Goal: Task Accomplishment & Management: Manage account settings

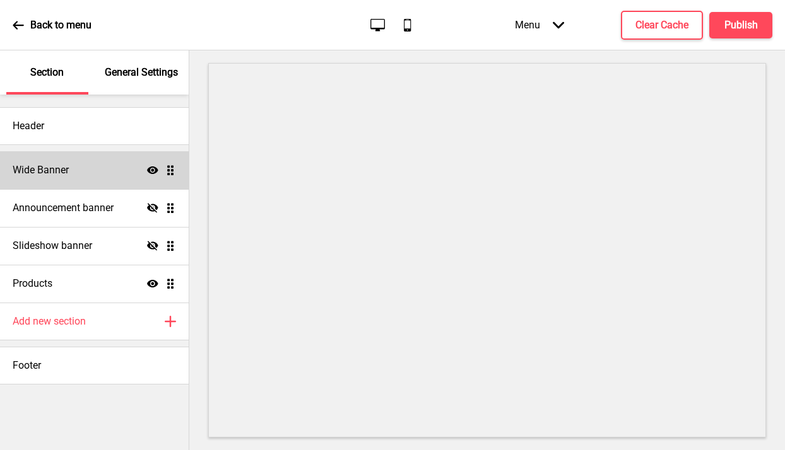
click at [112, 172] on div "Wide Banner Show Drag" at bounding box center [94, 170] width 189 height 38
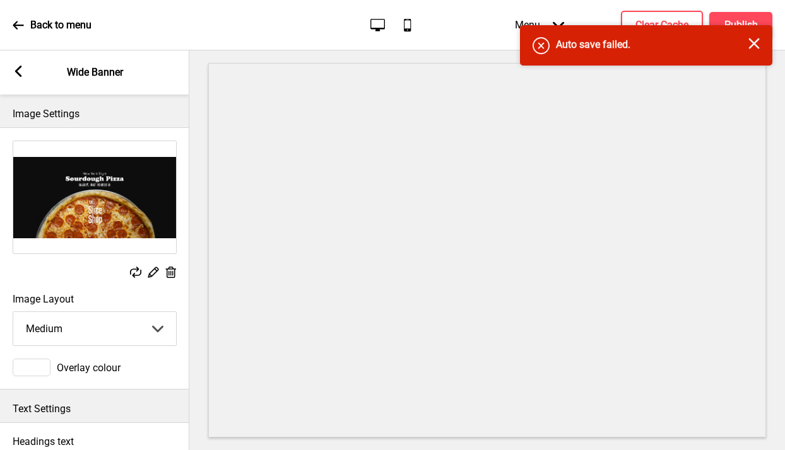
click at [110, 331] on select "Small Medium Large" at bounding box center [94, 328] width 163 height 33
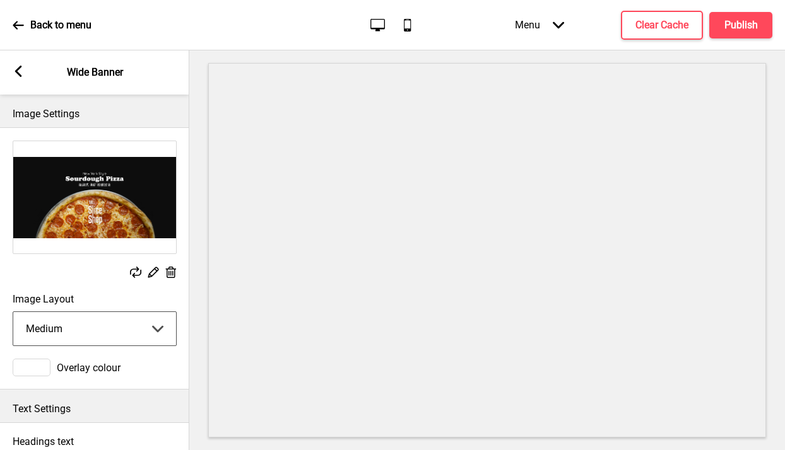
click at [13, 312] on select "Small Medium Large" at bounding box center [94, 328] width 163 height 33
click at [107, 320] on select "Small Medium Large" at bounding box center [94, 328] width 163 height 33
select select "medium"
click at [13, 312] on select "Small Medium Large" at bounding box center [94, 328] width 163 height 33
click at [17, 72] on icon at bounding box center [18, 71] width 7 height 11
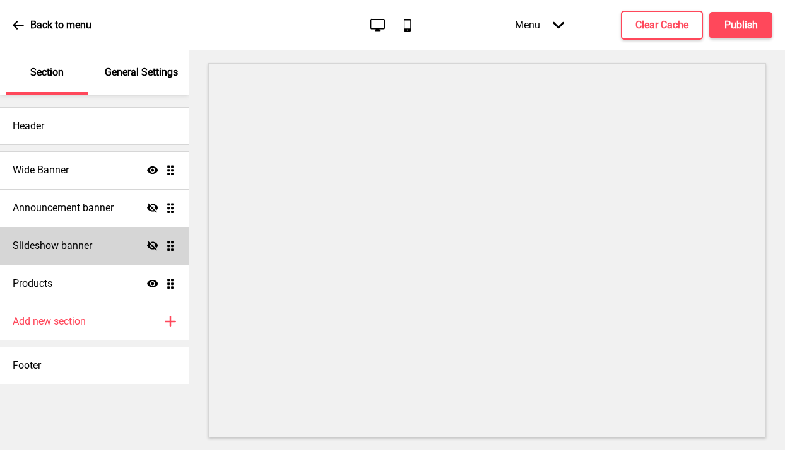
click at [155, 245] on icon at bounding box center [152, 245] width 11 height 9
click at [155, 245] on icon at bounding box center [152, 246] width 11 height 8
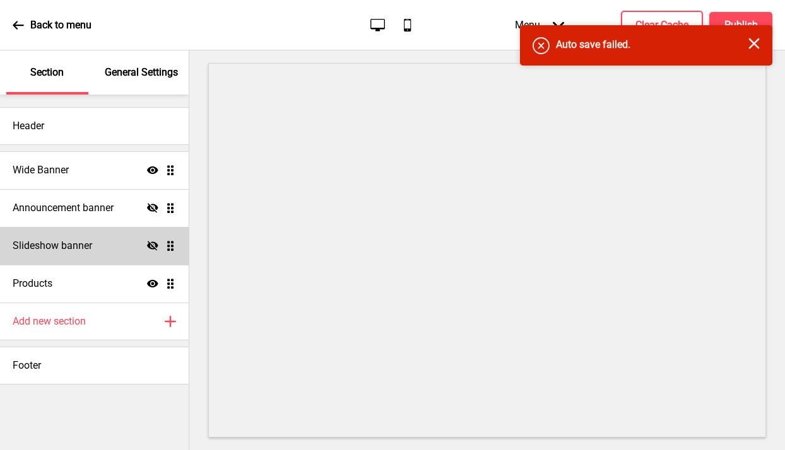
click at [173, 71] on p "General Settings" at bounding box center [141, 73] width 73 height 14
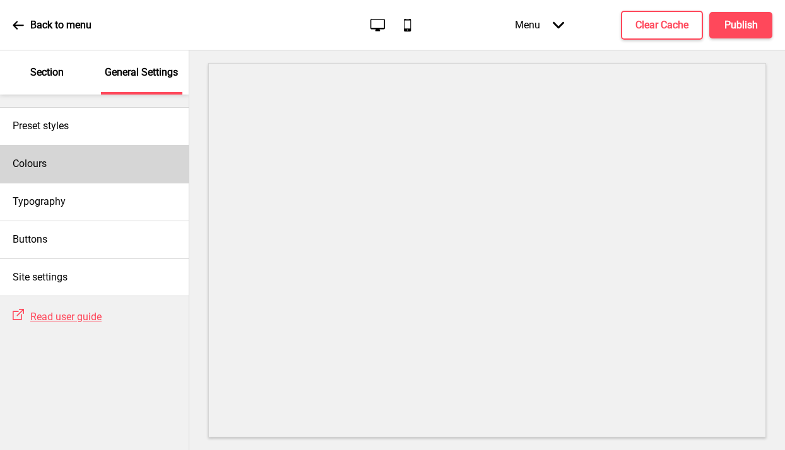
click at [42, 157] on h4 "Colours" at bounding box center [30, 164] width 34 height 14
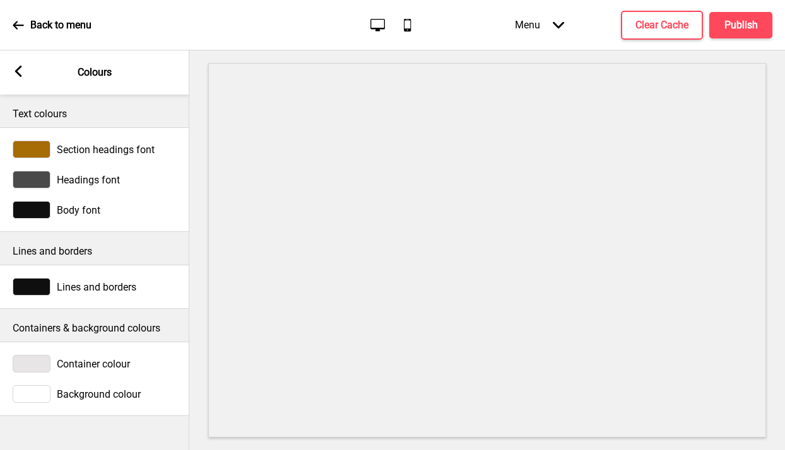
click at [26, 184] on div at bounding box center [32, 180] width 38 height 18
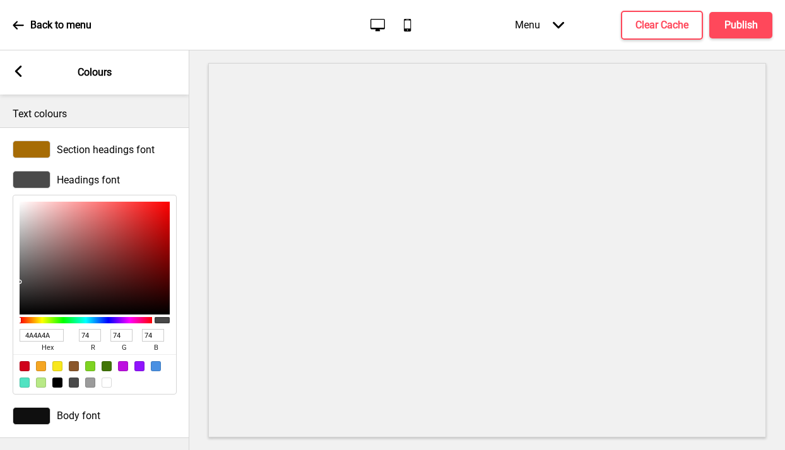
type input "B86A6A"
type input "184"
type input "106"
click at [83, 233] on div at bounding box center [95, 258] width 150 height 113
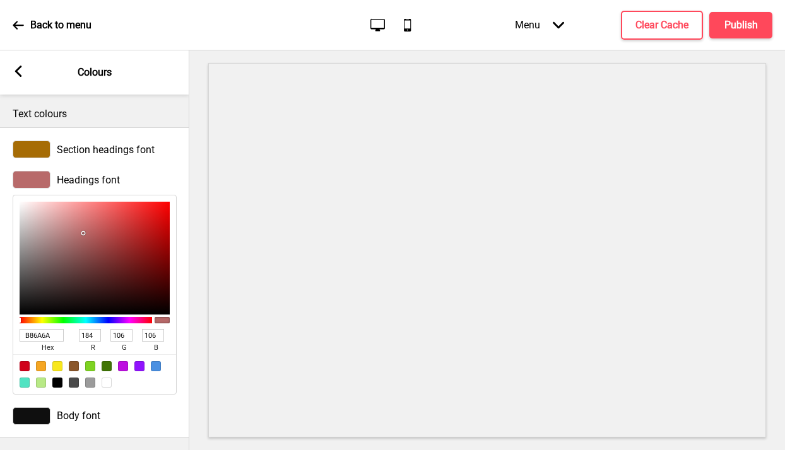
type input "8A5A5A"
type input "138"
type input "90"
click at [72, 254] on div at bounding box center [95, 258] width 150 height 113
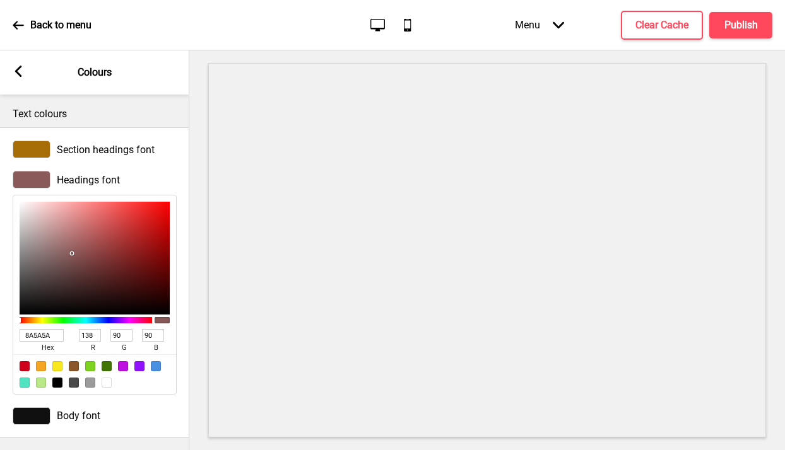
type input "443131"
type input "68"
type input "49"
click at [61, 284] on div at bounding box center [95, 258] width 150 height 113
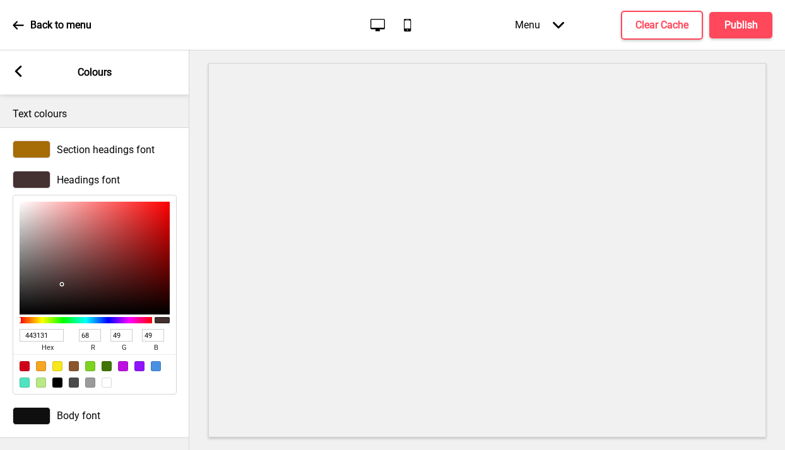
type input "BAAEAE"
type input "186"
type input "174"
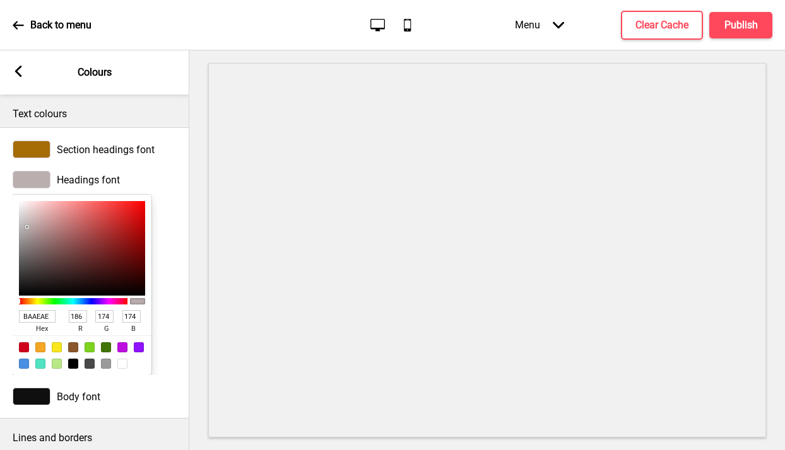
type input "BAAFAF"
type input "175"
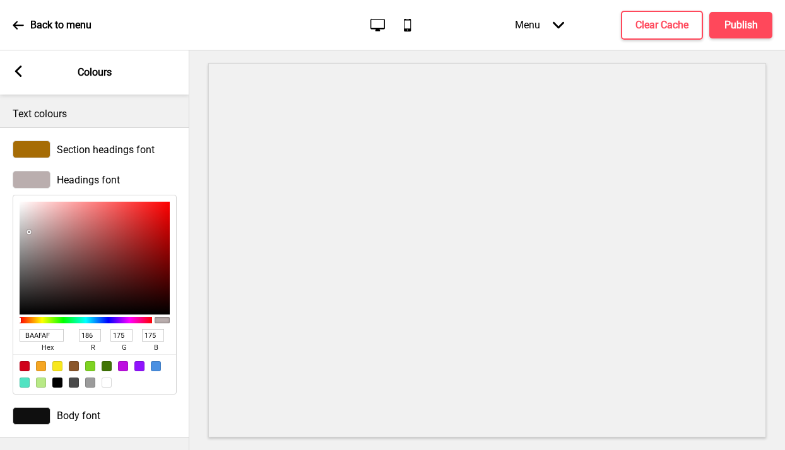
type input "FFFFFF"
type input "255"
type input "F1F1F1"
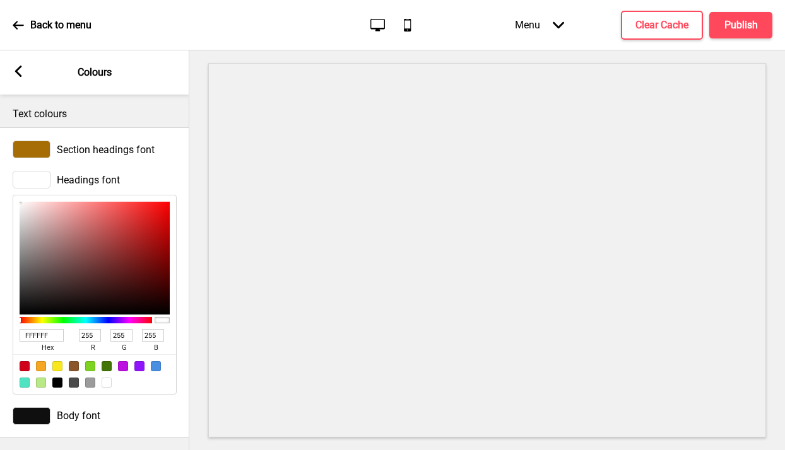
type input "241"
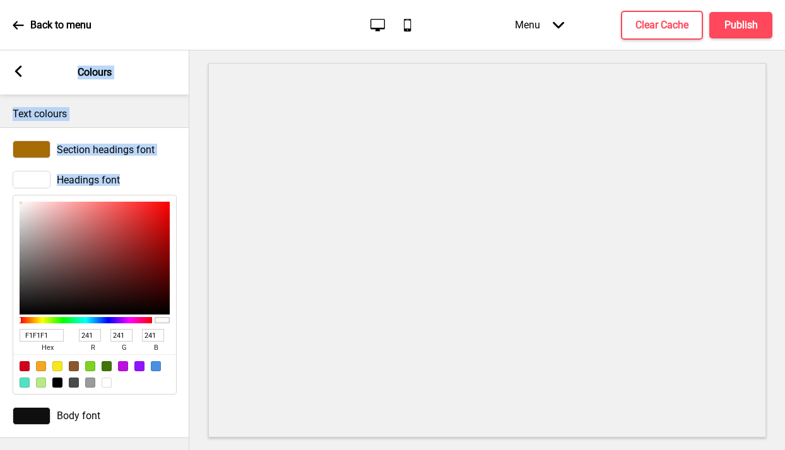
type input "565656"
type input "86"
type input "292929"
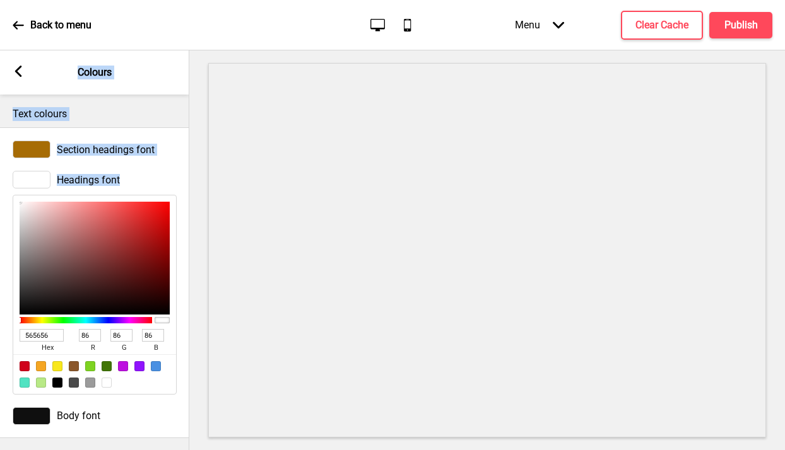
type input "41"
type input "242424"
type input "36"
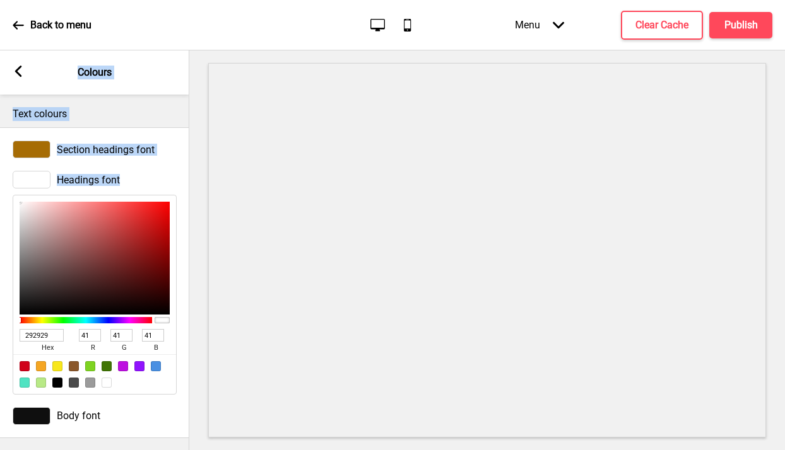
type input "36"
type input "1D1D1D"
type input "29"
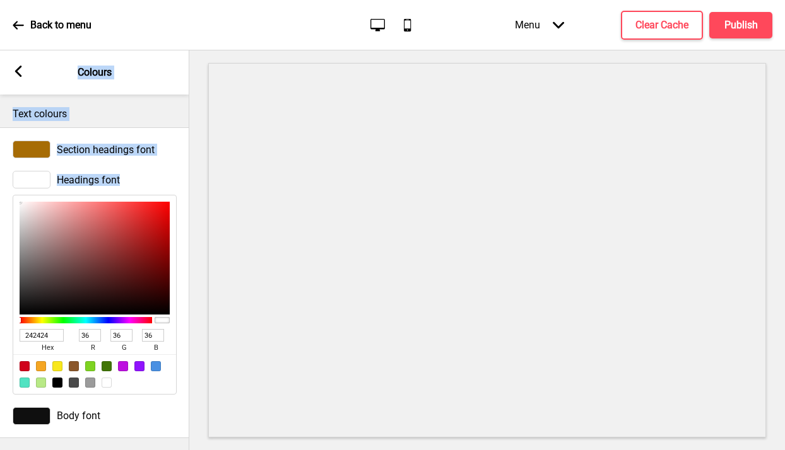
type input "29"
type input "0C0C0C"
type input "12"
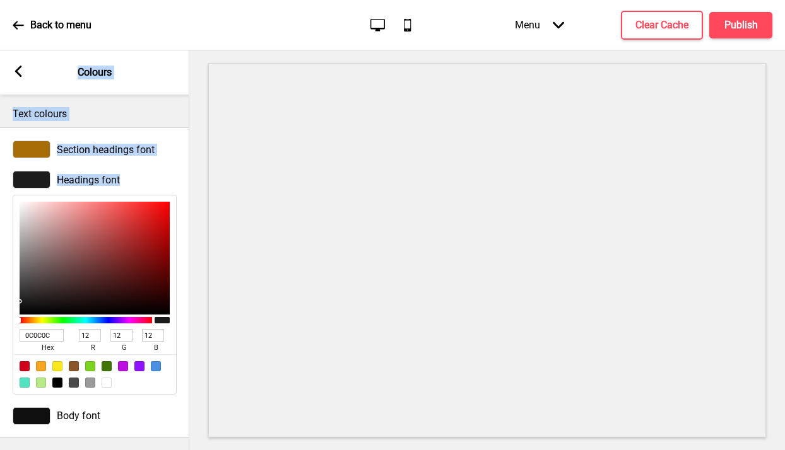
type input "000000"
type input "0"
drag, startPoint x: 30, startPoint y: 232, endPoint x: -13, endPoint y: 331, distance: 107.9
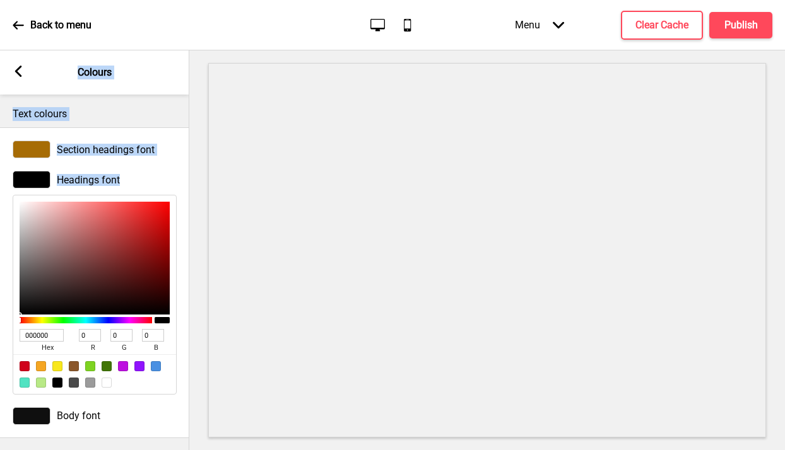
click at [0, 331] on html "Back to menu Desktop Mobile Menu Arrow down Product Page Store Information Chec…" at bounding box center [392, 225] width 785 height 450
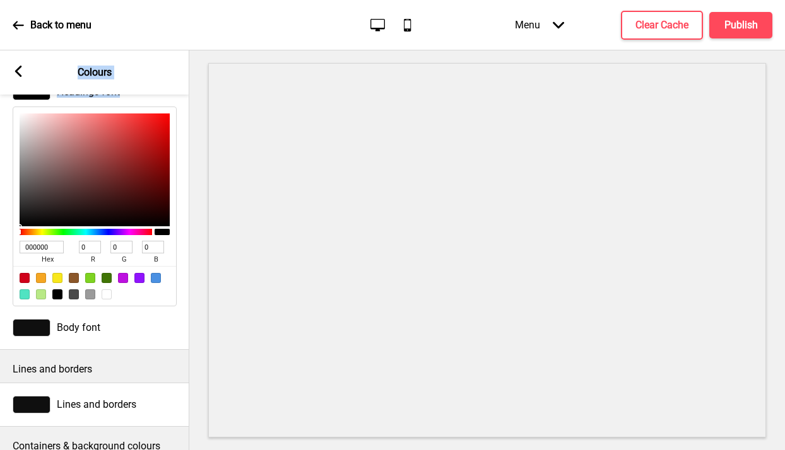
scroll to position [184, 0]
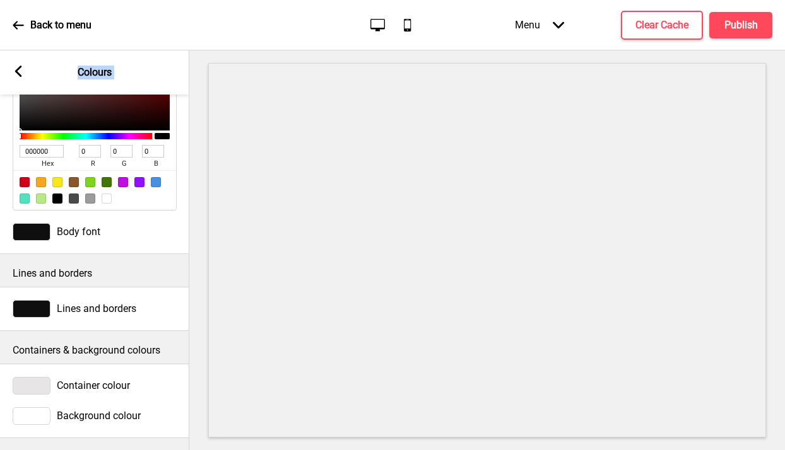
click at [20, 69] on rect at bounding box center [18, 71] width 11 height 11
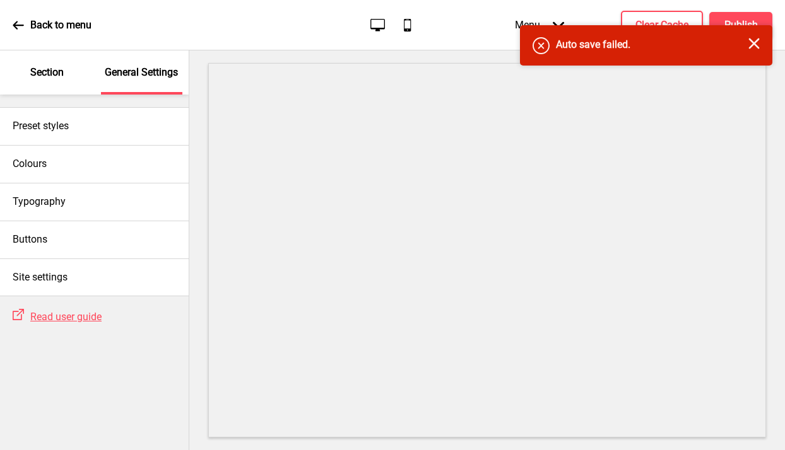
click at [759, 45] on icon "Close" at bounding box center [753, 43] width 11 height 11
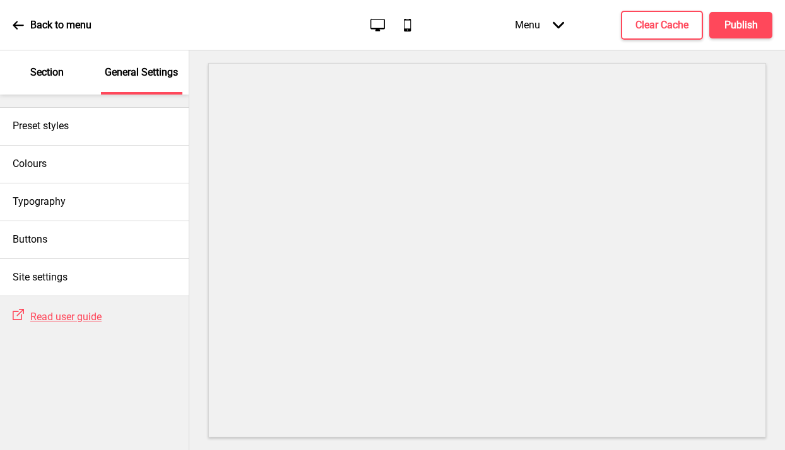
click at [32, 23] on p "Back to menu" at bounding box center [60, 25] width 61 height 14
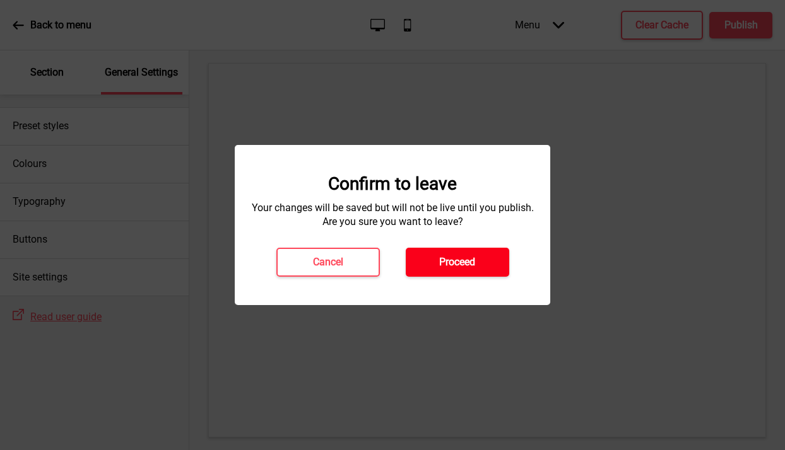
click at [477, 271] on button "Proceed" at bounding box center [457, 262] width 103 height 29
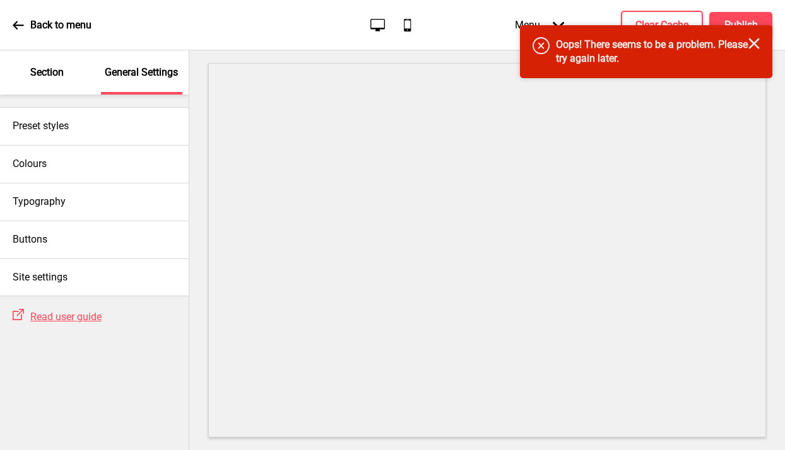
click at [755, 45] on rect at bounding box center [753, 43] width 11 height 11
